Goal: Task Accomplishment & Management: Manage account settings

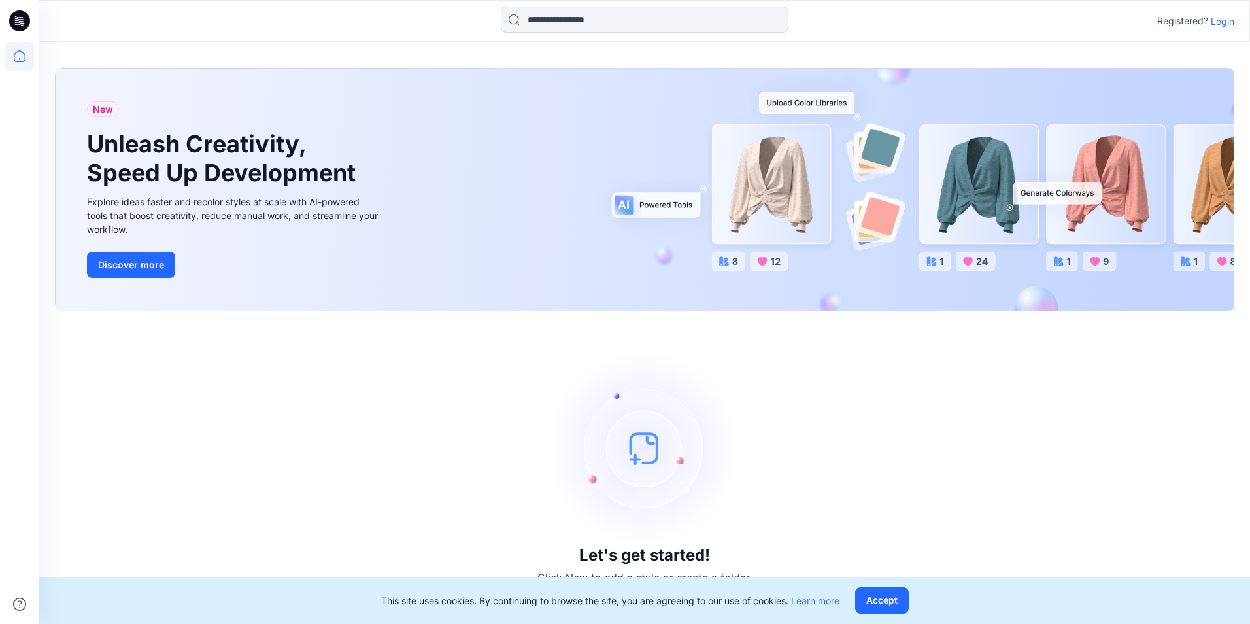
click at [1231, 23] on p "Login" at bounding box center [1223, 21] width 24 height 14
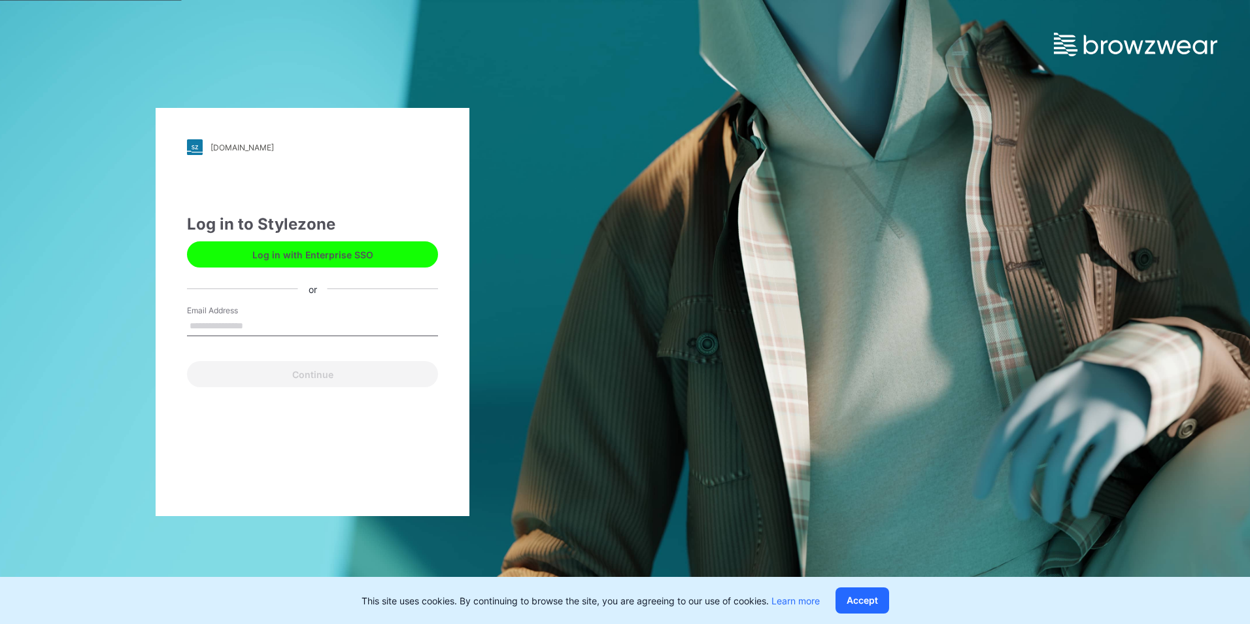
click at [207, 327] on input "Email Address" at bounding box center [312, 326] width 251 height 20
type input "**********"
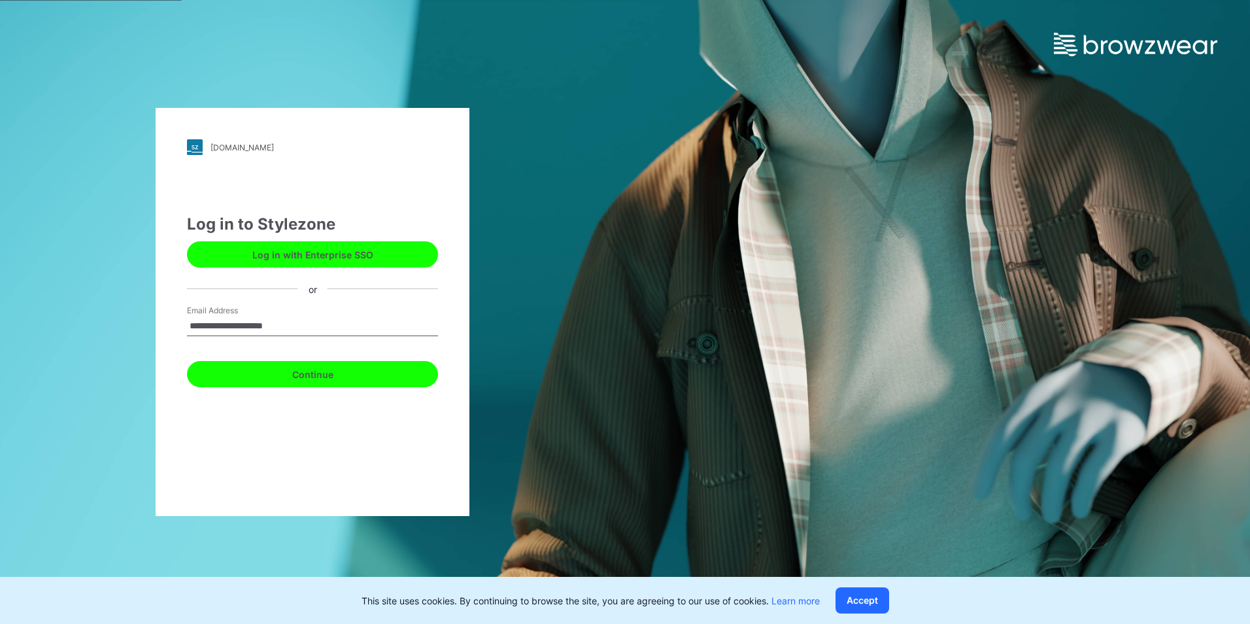
click at [267, 379] on button "Continue" at bounding box center [312, 374] width 251 height 26
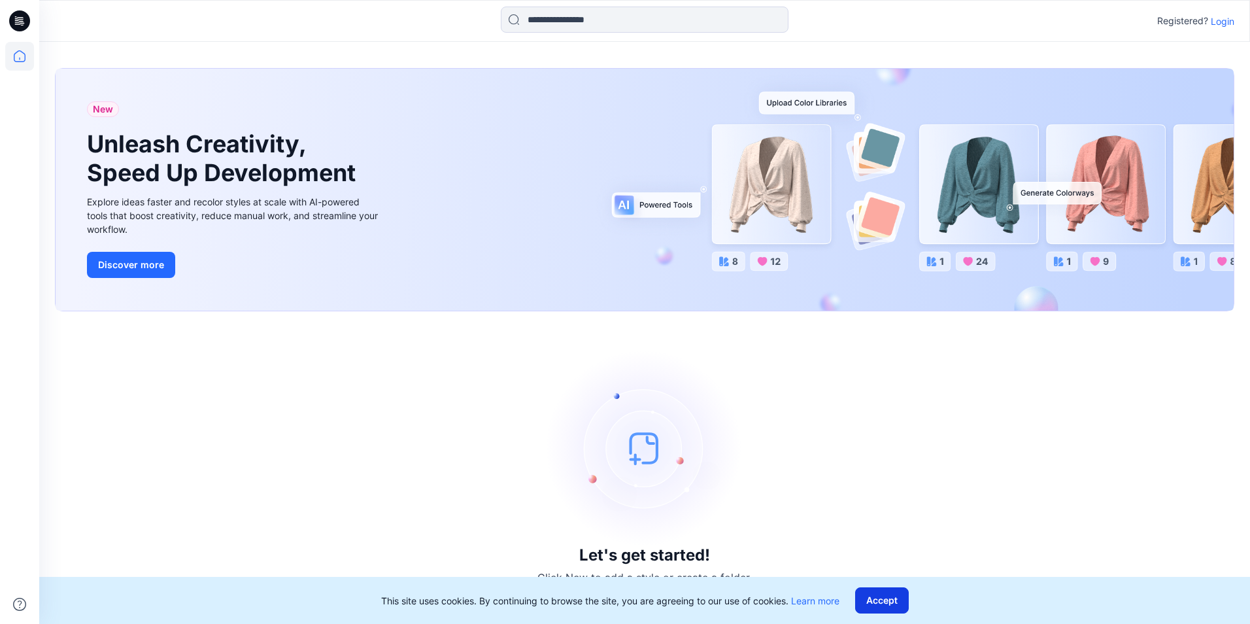
click at [874, 600] on button "Accept" at bounding box center [882, 600] width 54 height 26
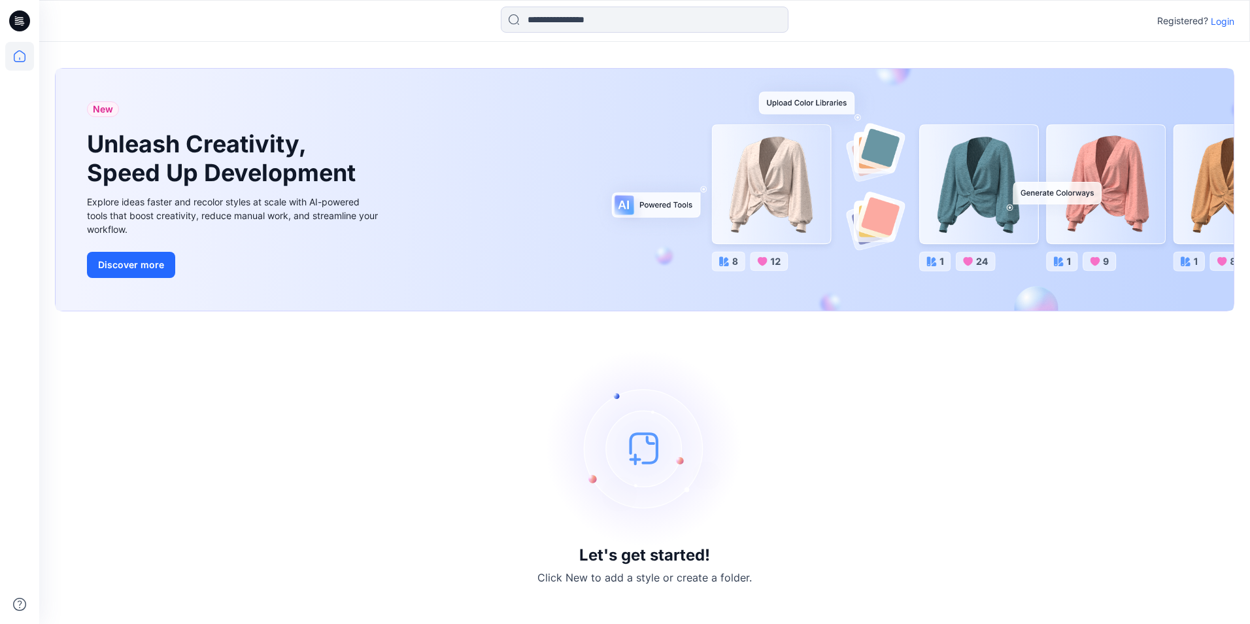
click at [1220, 21] on p "Login" at bounding box center [1223, 21] width 24 height 14
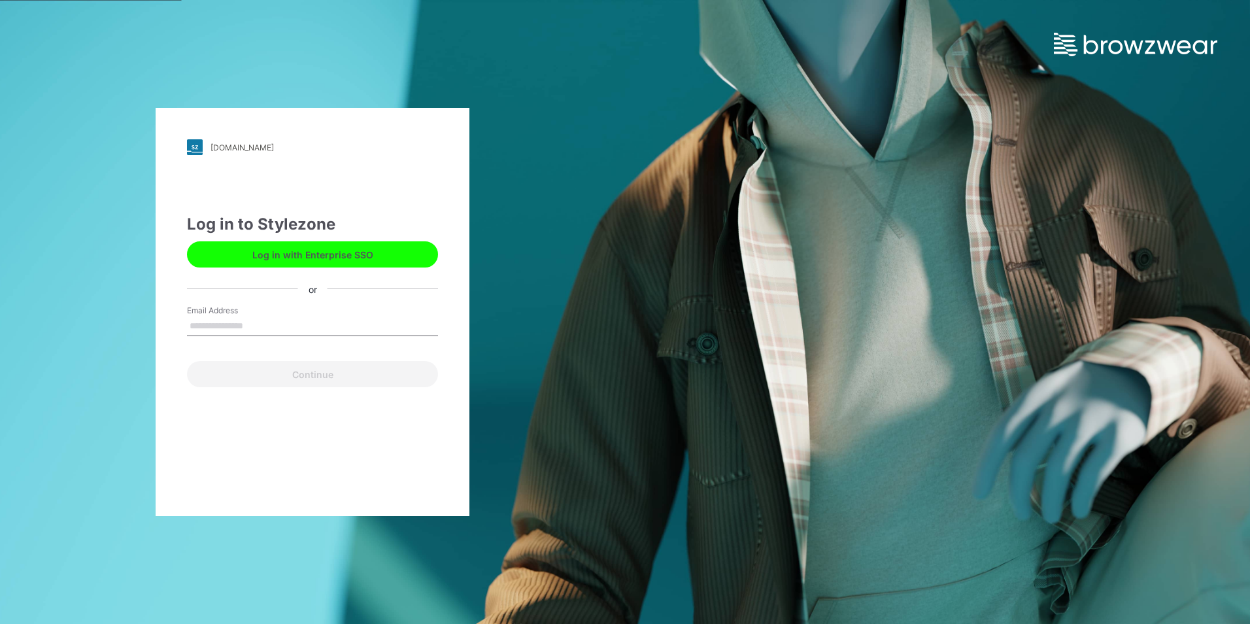
click at [282, 329] on input "Email Address" at bounding box center [312, 326] width 251 height 20
type input "**********"
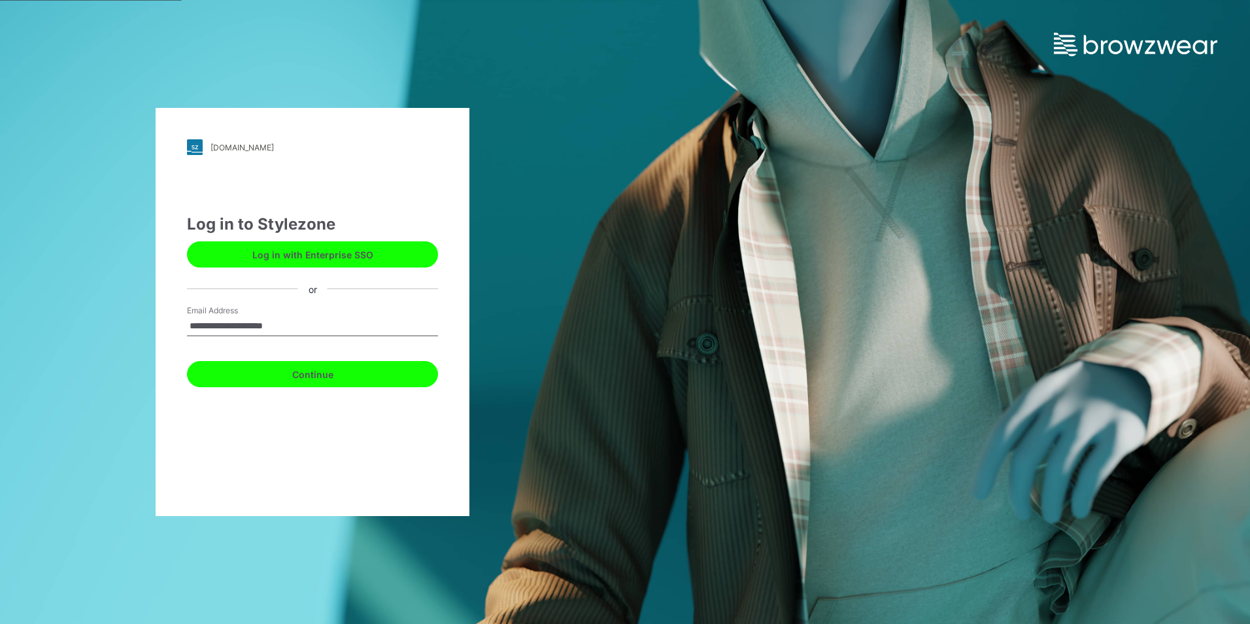
click at [293, 377] on button "Continue" at bounding box center [312, 374] width 251 height 26
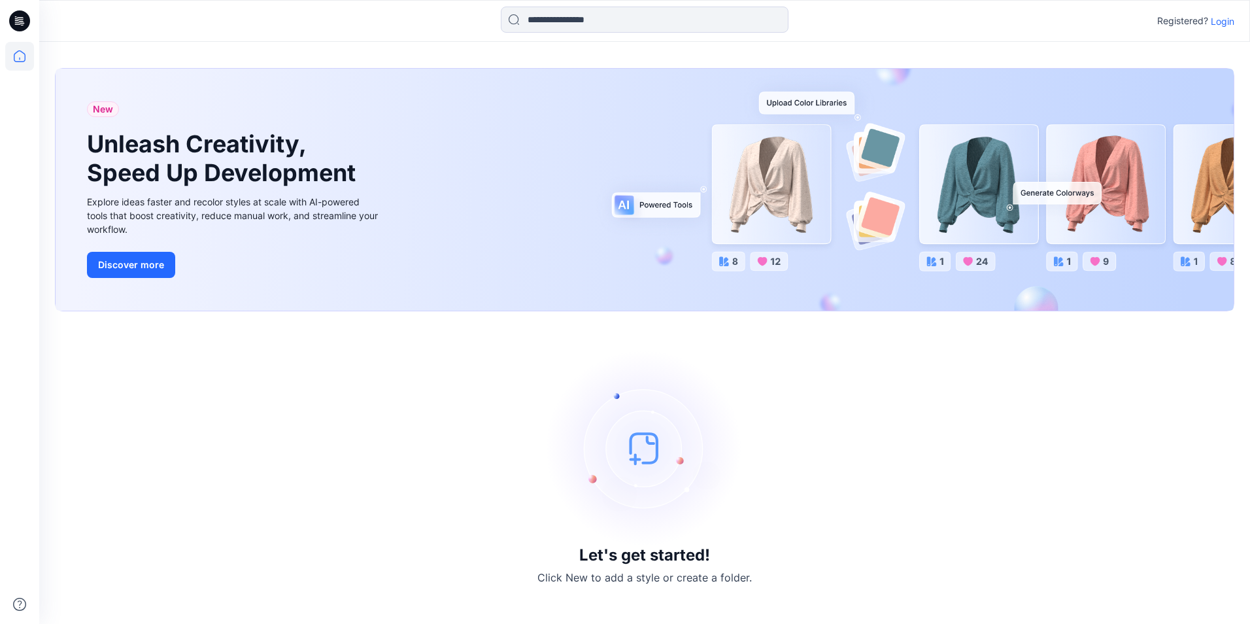
click at [650, 552] on h3 "Let's get started!" at bounding box center [644, 555] width 131 height 18
click at [664, 446] on img at bounding box center [645, 448] width 196 height 196
click at [652, 452] on img at bounding box center [645, 448] width 196 height 196
click at [650, 450] on img at bounding box center [645, 448] width 196 height 196
drag, startPoint x: 650, startPoint y: 450, endPoint x: 851, endPoint y: 289, distance: 257.6
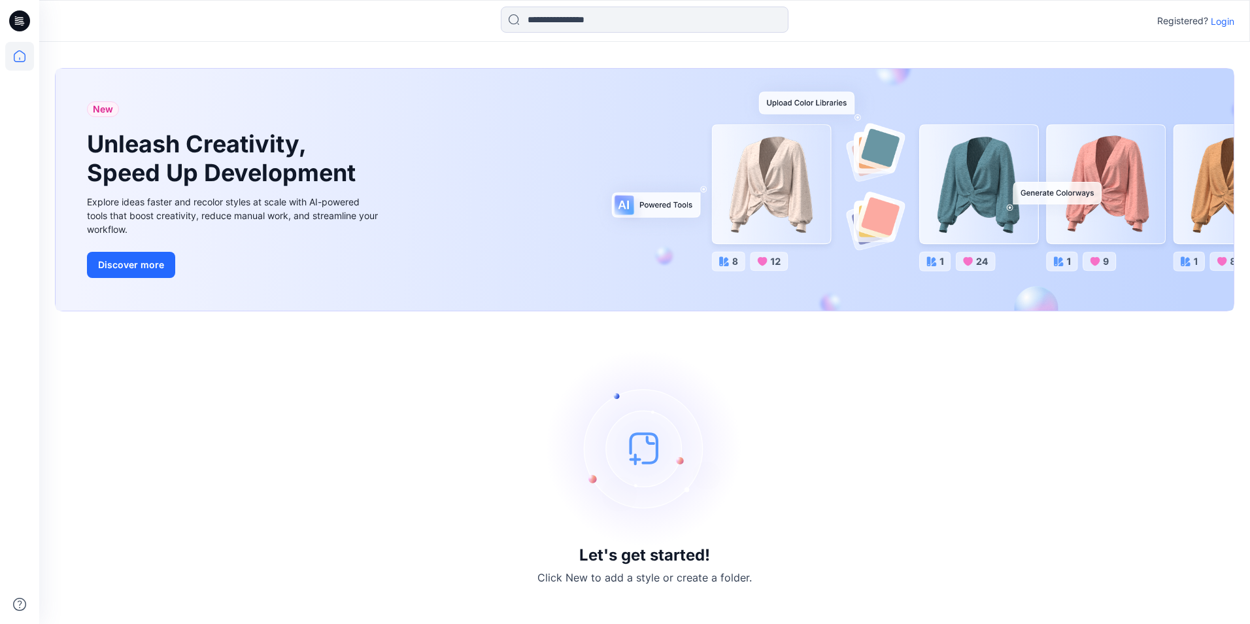
click at [650, 449] on img at bounding box center [645, 448] width 196 height 196
click at [1213, 20] on p "Login" at bounding box center [1223, 21] width 24 height 14
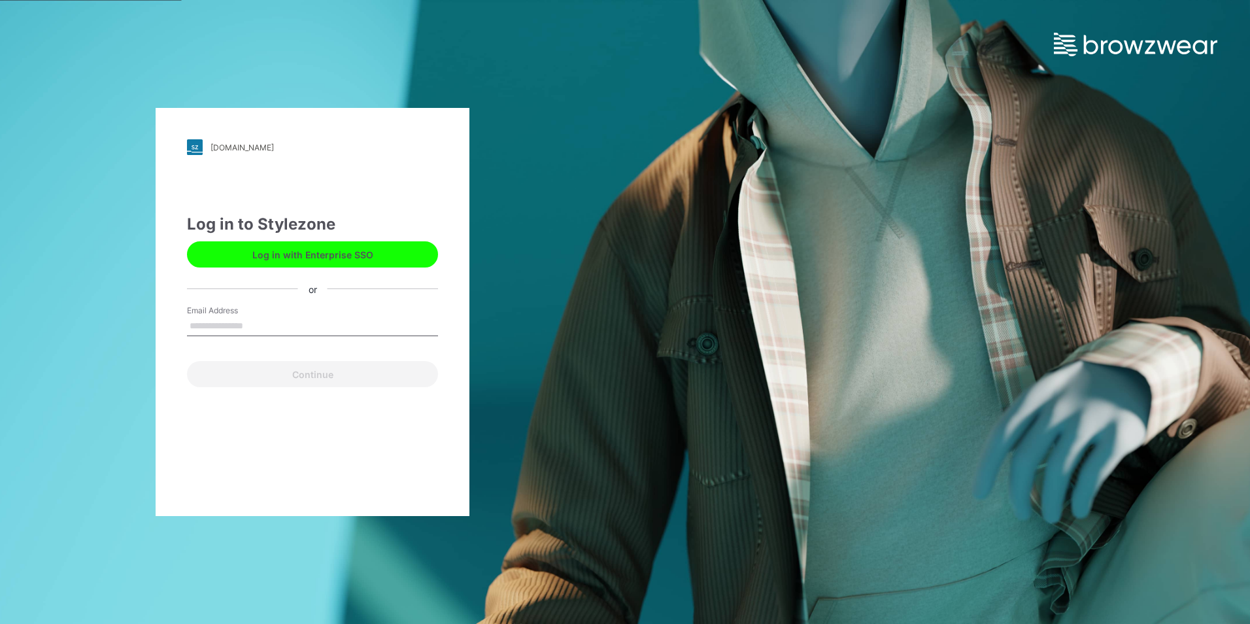
click at [288, 330] on input "Email Address" at bounding box center [312, 326] width 251 height 20
type input "**********"
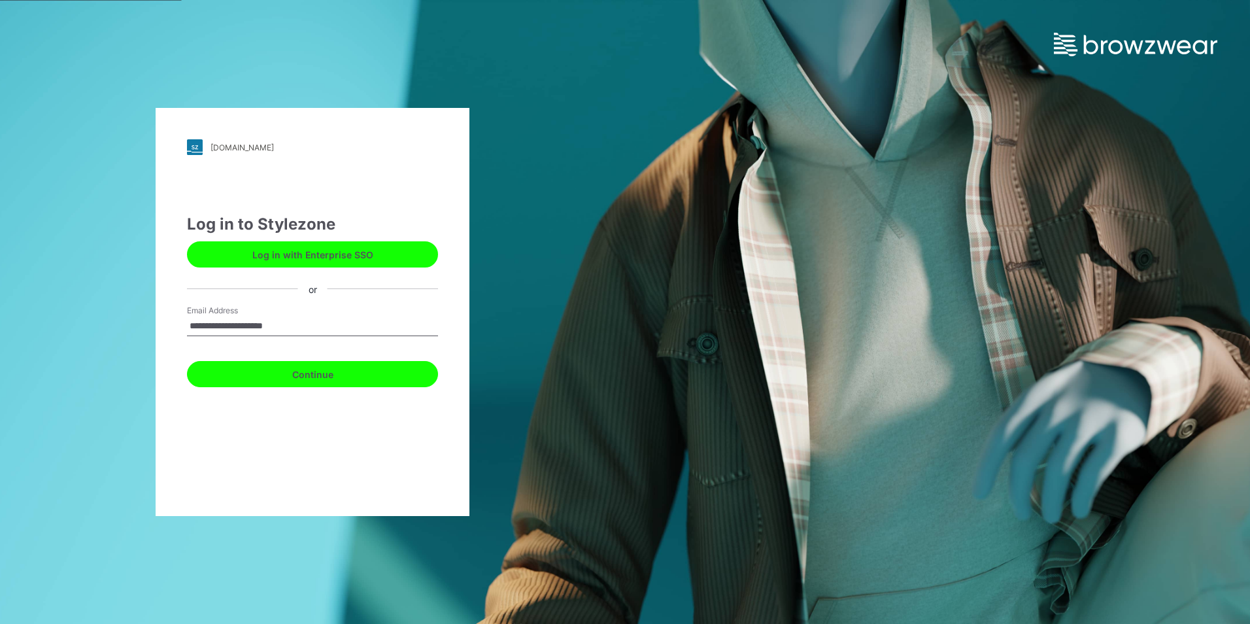
click at [307, 378] on button "Continue" at bounding box center [312, 374] width 251 height 26
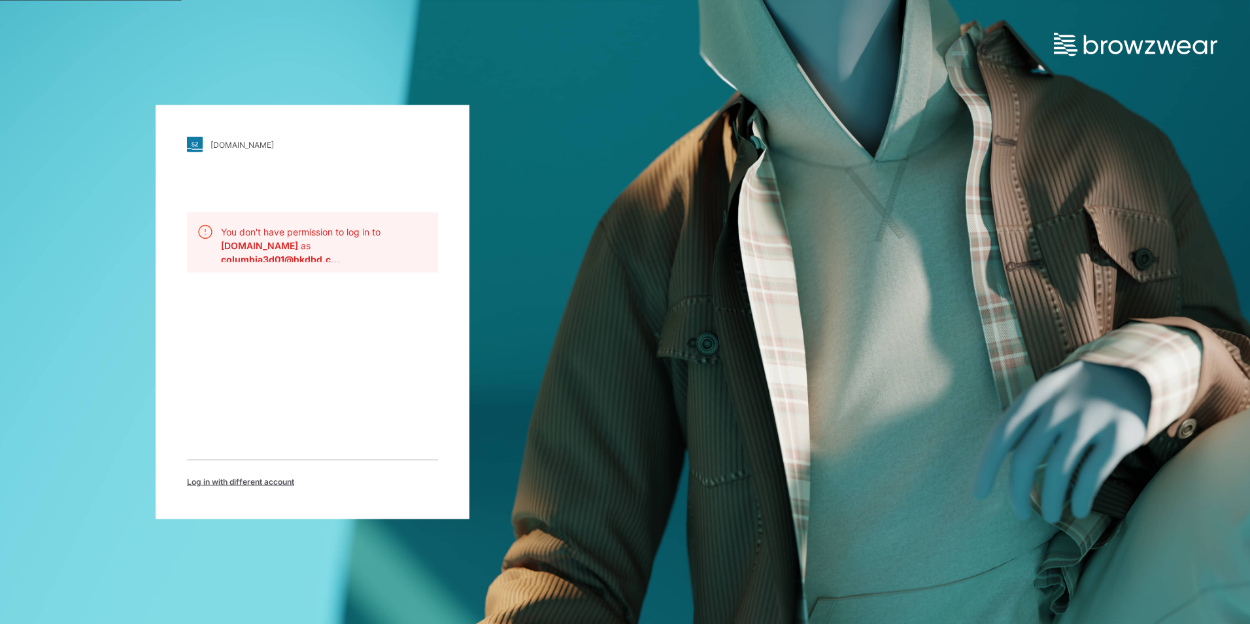
click at [297, 258] on b "columbia3d01@hkdbd.c..." at bounding box center [281, 259] width 120 height 11
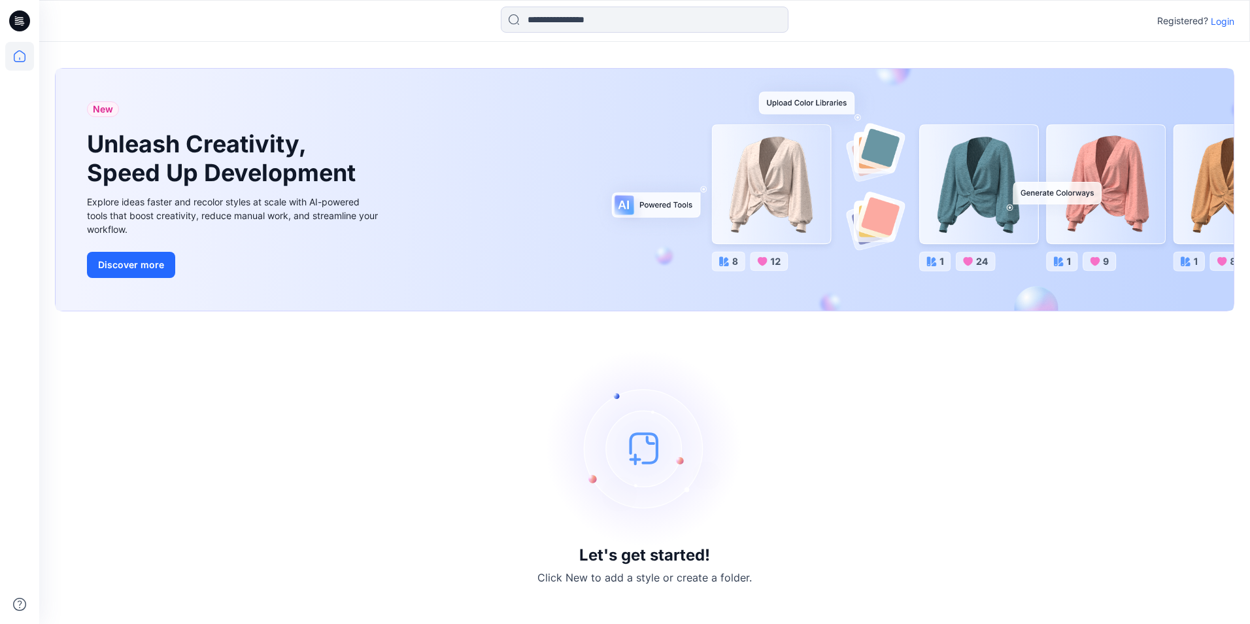
click at [1224, 25] on p "Login" at bounding box center [1223, 21] width 24 height 14
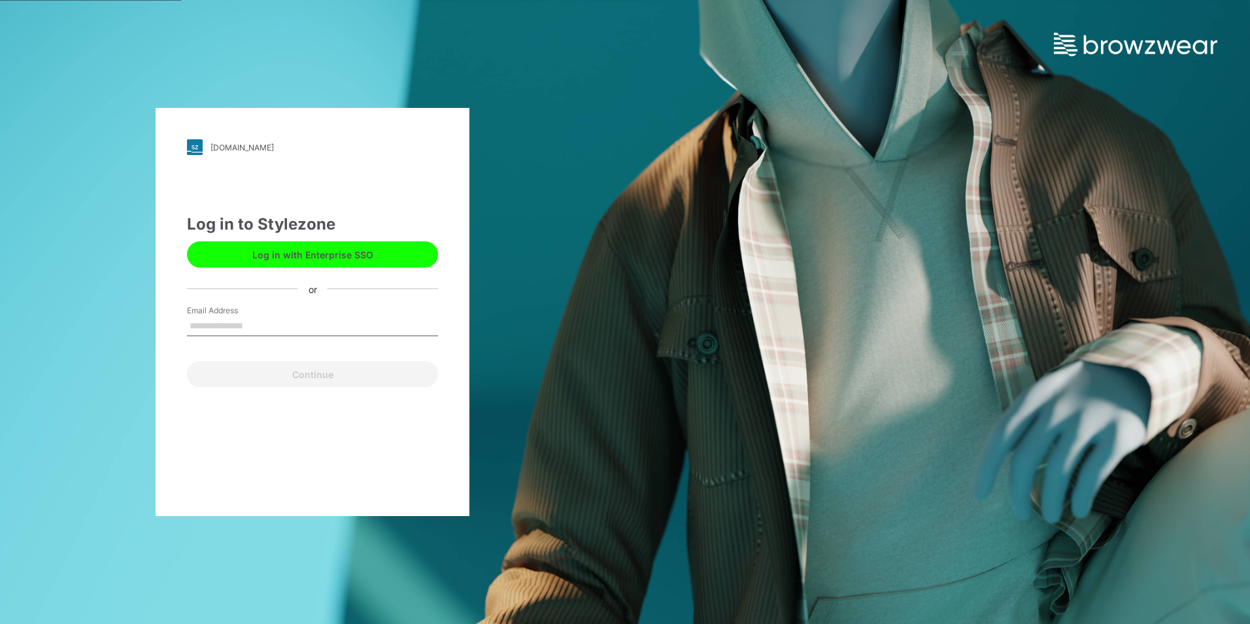
click at [230, 326] on input "Email Address" at bounding box center [312, 326] width 251 height 20
type input "**********"
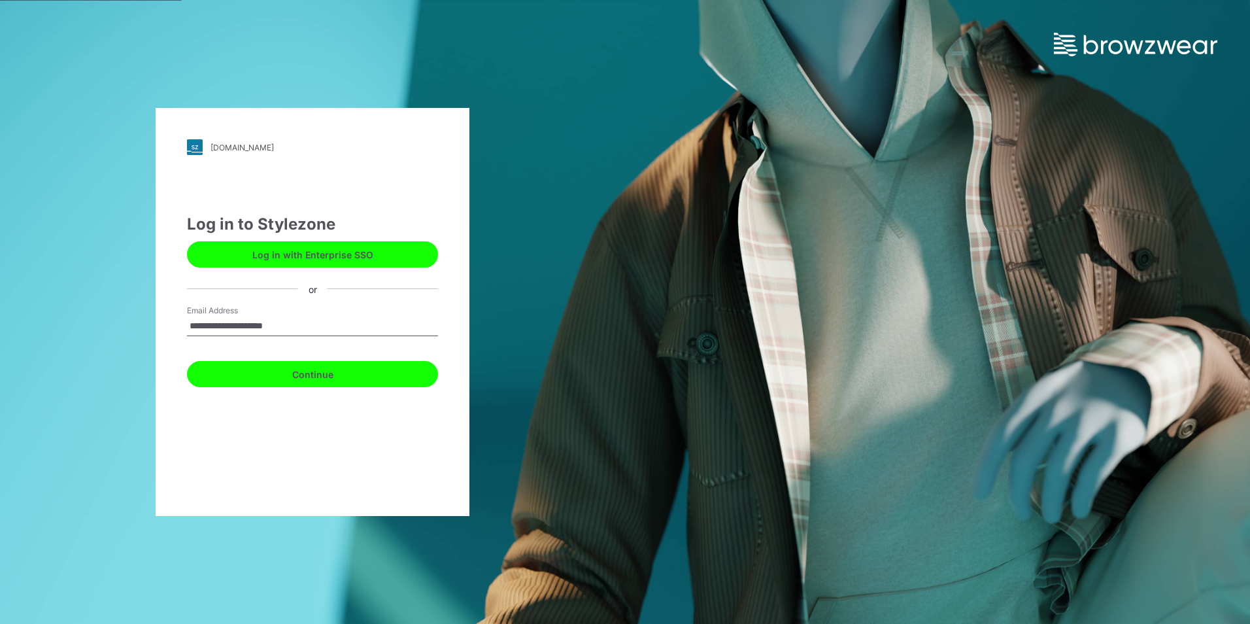
click at [260, 379] on button "Continue" at bounding box center [312, 374] width 251 height 26
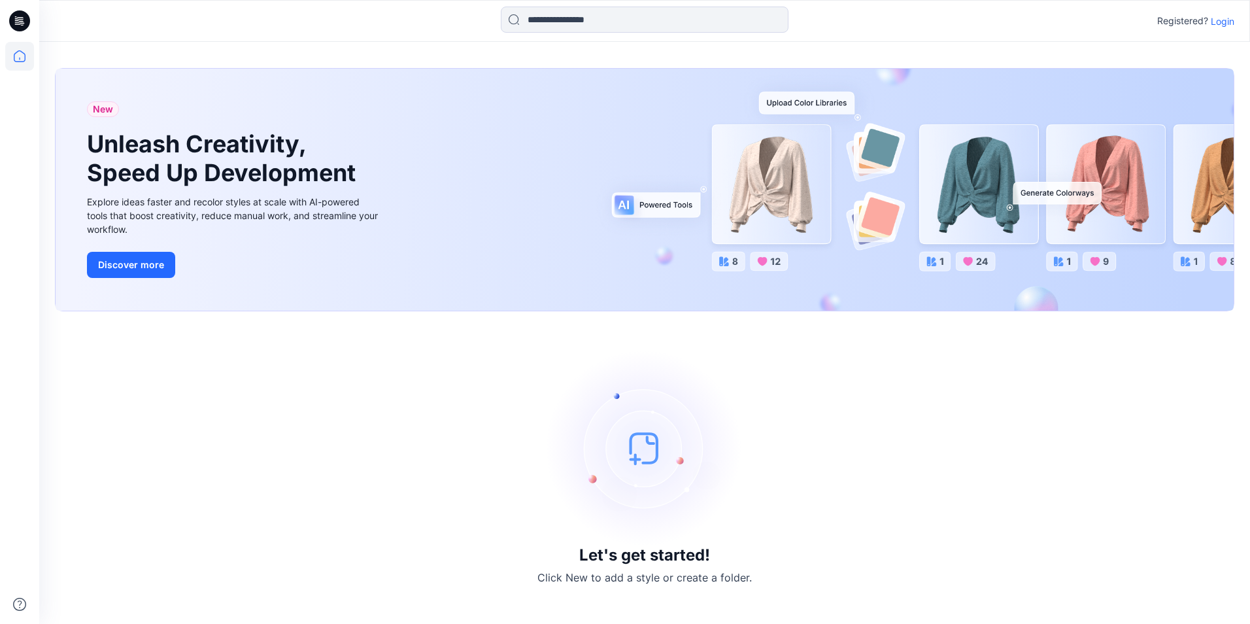
click at [1225, 24] on p "Login" at bounding box center [1223, 21] width 24 height 14
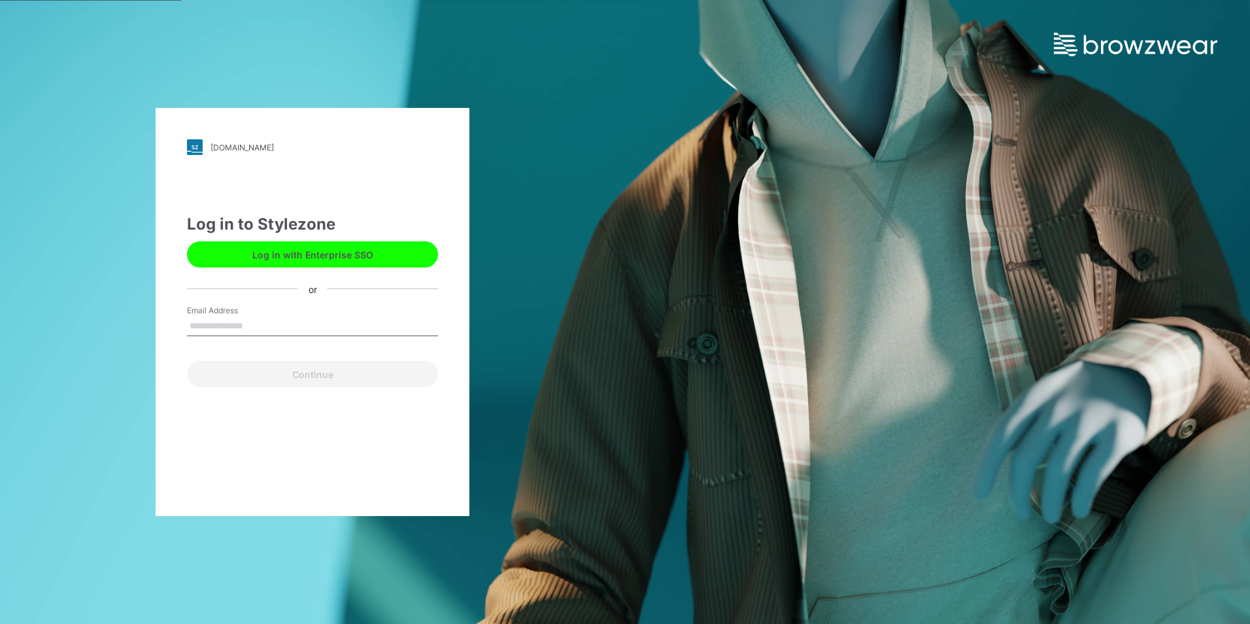
click at [319, 256] on button "Log in with Enterprise SSO" at bounding box center [312, 254] width 251 height 26
click at [247, 331] on input "Email Address" at bounding box center [312, 326] width 251 height 20
type input "**********"
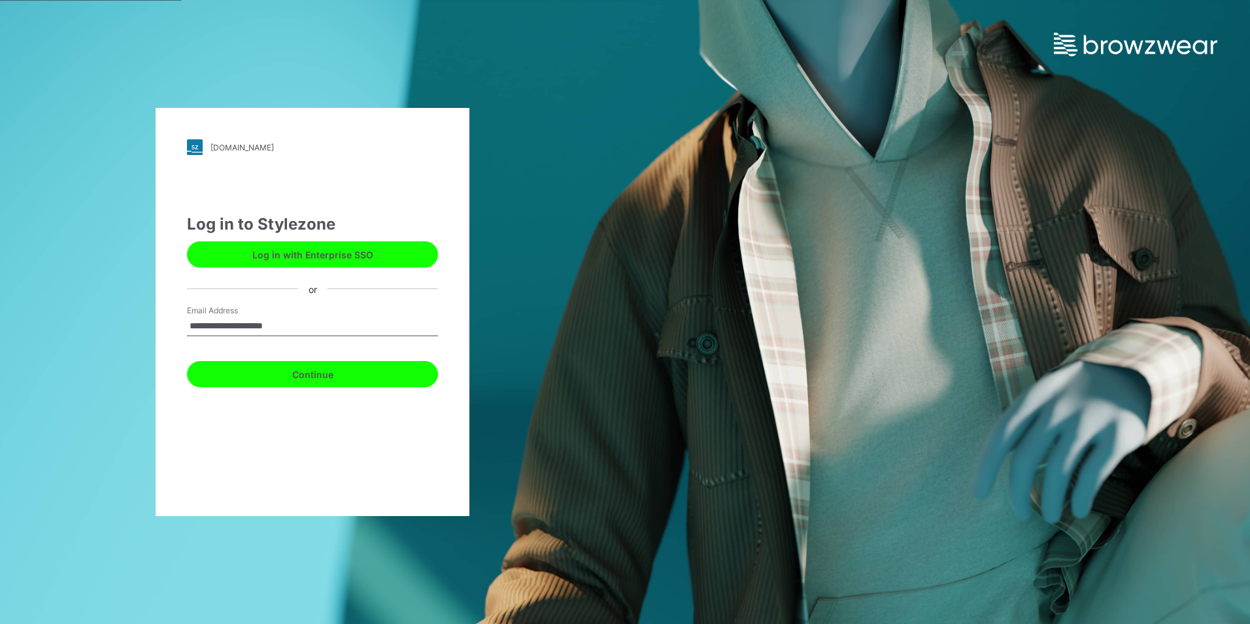
click at [267, 385] on button "Continue" at bounding box center [312, 374] width 251 height 26
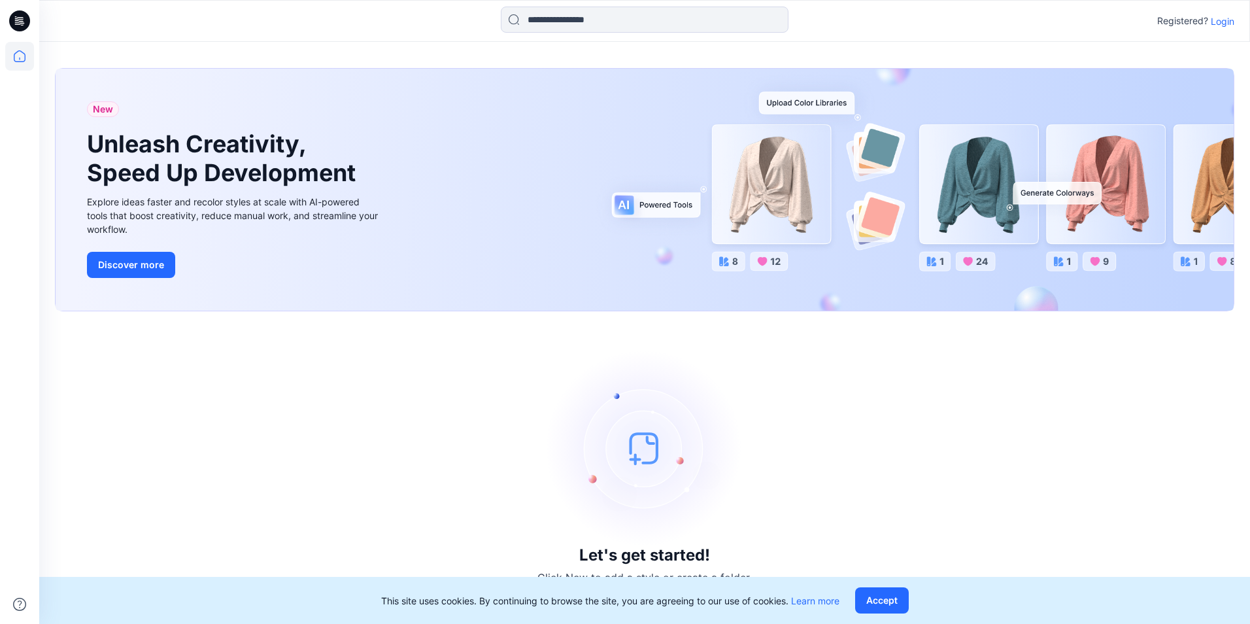
click at [1218, 20] on p "Login" at bounding box center [1223, 21] width 24 height 14
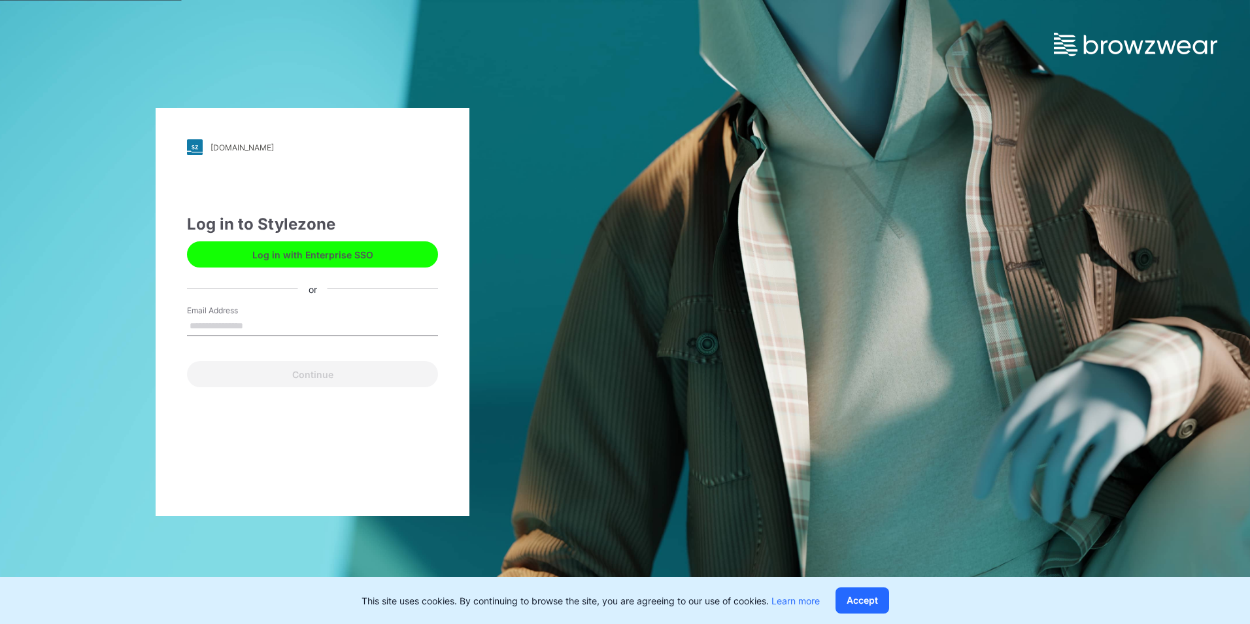
click at [261, 321] on input "Email Address" at bounding box center [312, 326] width 251 height 20
type input "**********"
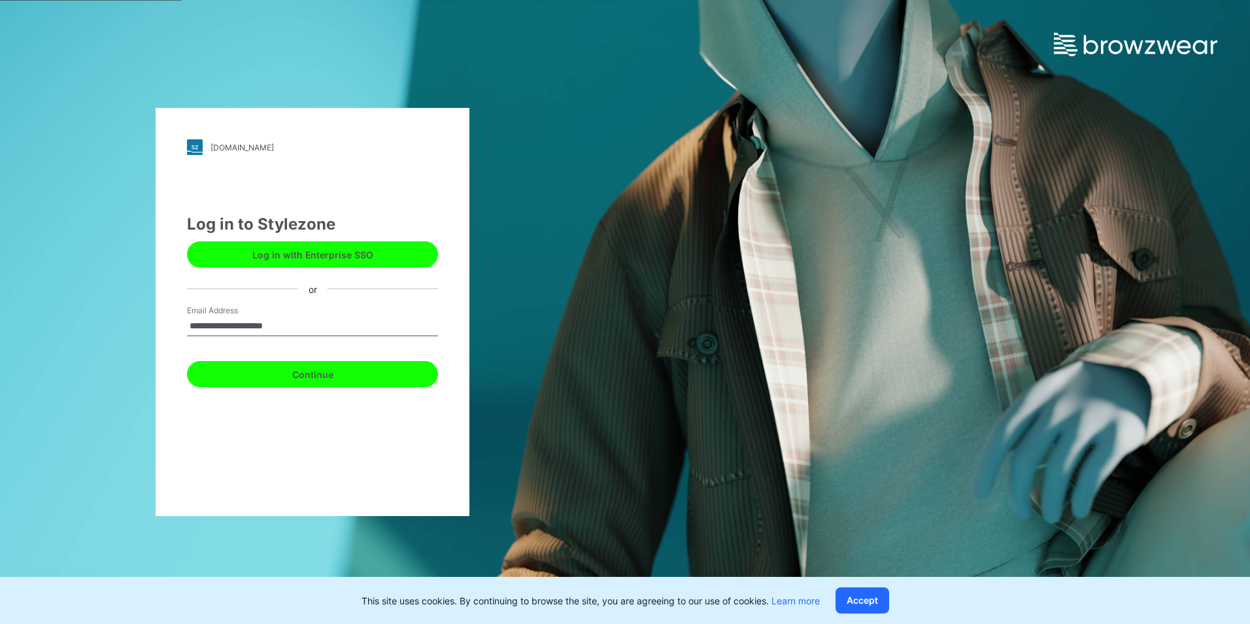
click at [292, 371] on button "Continue" at bounding box center [312, 374] width 251 height 26
